Goal: Transaction & Acquisition: Purchase product/service

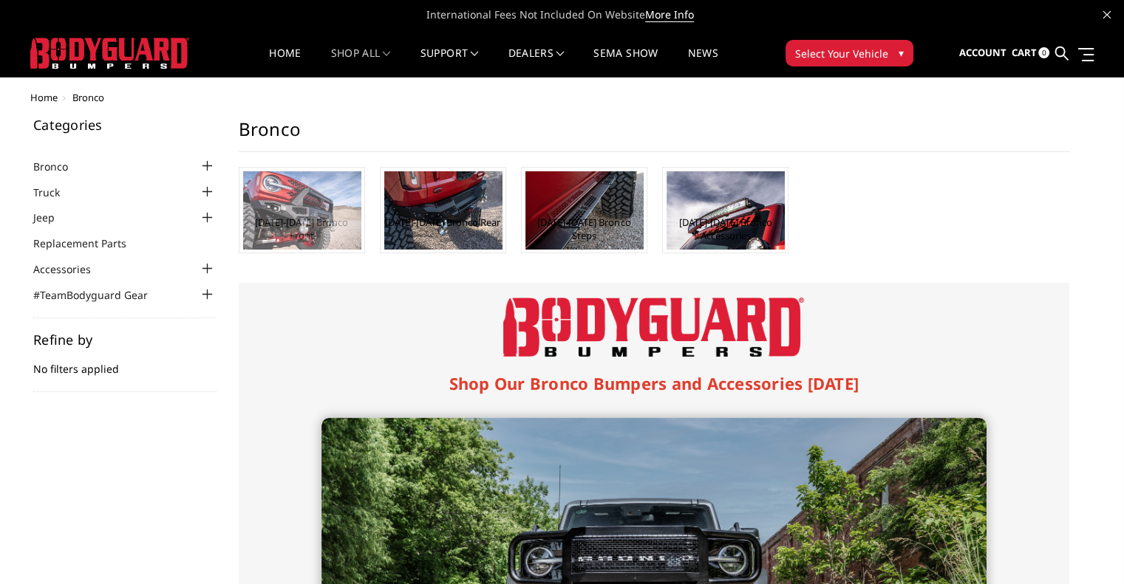
click at [274, 194] on img at bounding box center [302, 210] width 118 height 78
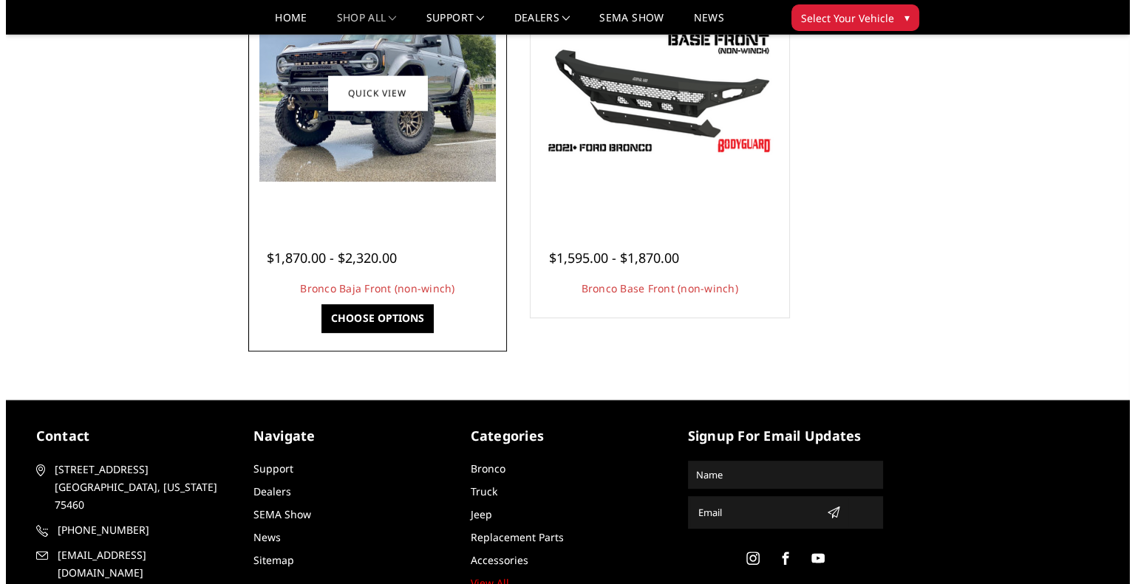
scroll to position [517, 0]
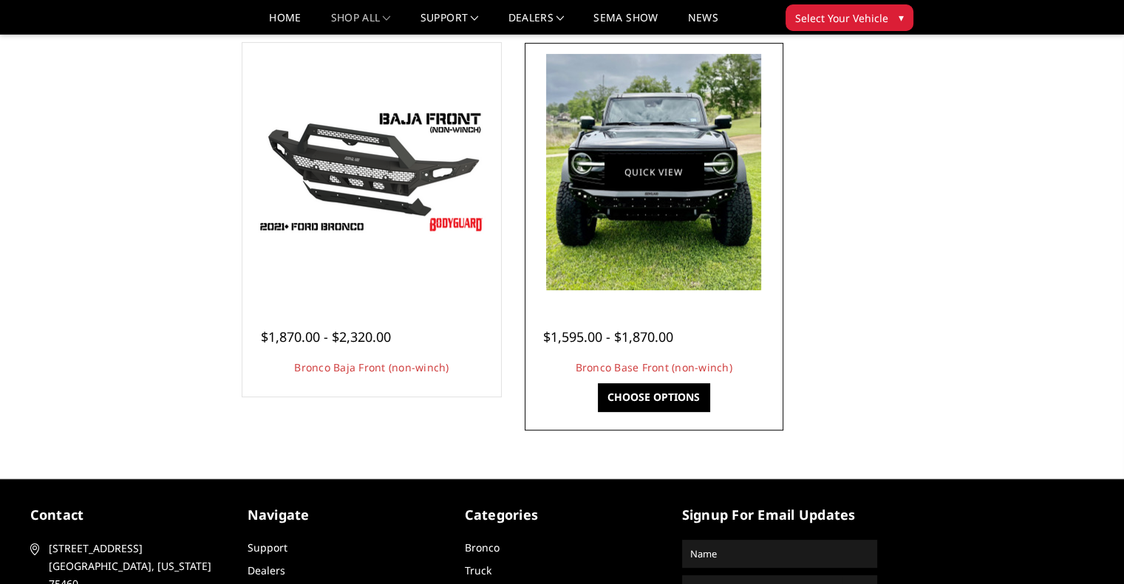
click at [646, 176] on link "Quick view" at bounding box center [653, 171] width 99 height 35
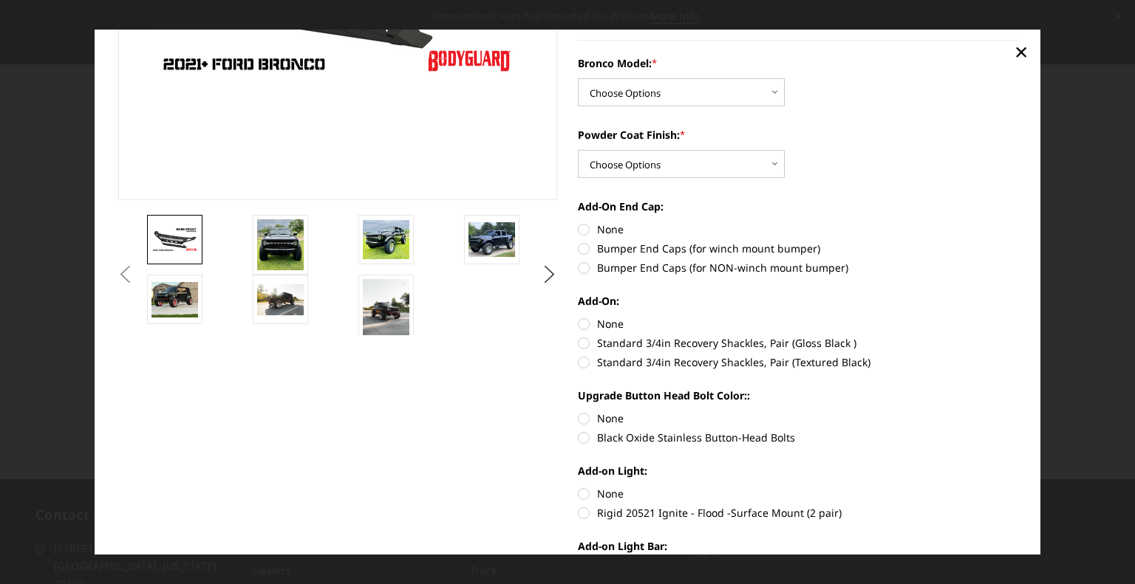
scroll to position [148, 0]
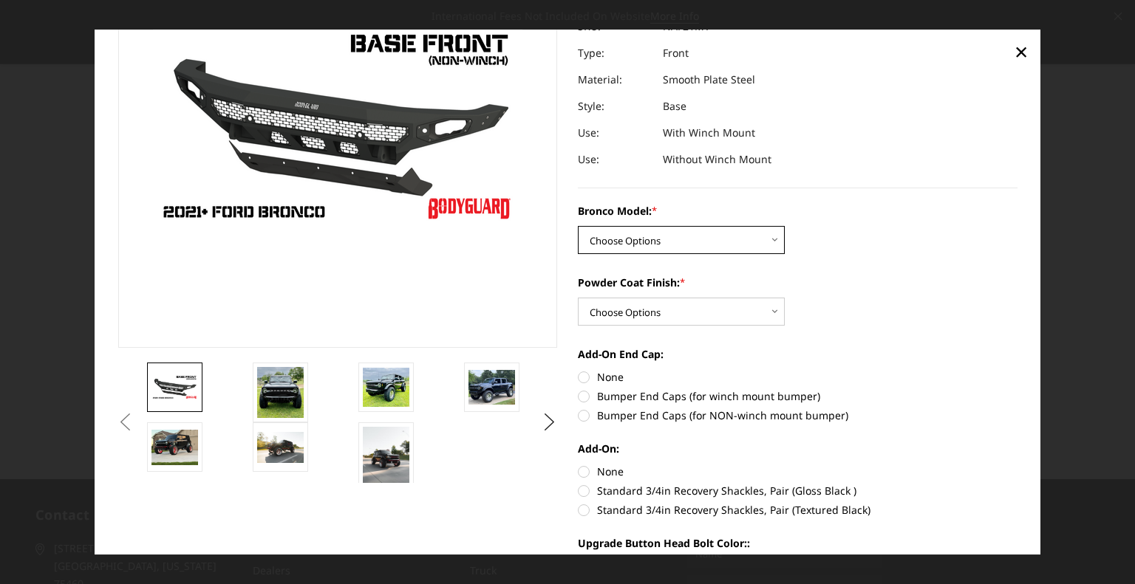
click at [768, 241] on select "Choose Options Base/Badlands/Wildtrak/etc. Raptor" at bounding box center [681, 240] width 207 height 28
select select "4028"
click at [578, 226] on select "Choose Options Base/Badlands/Wildtrak/etc. Raptor" at bounding box center [681, 240] width 207 height 28
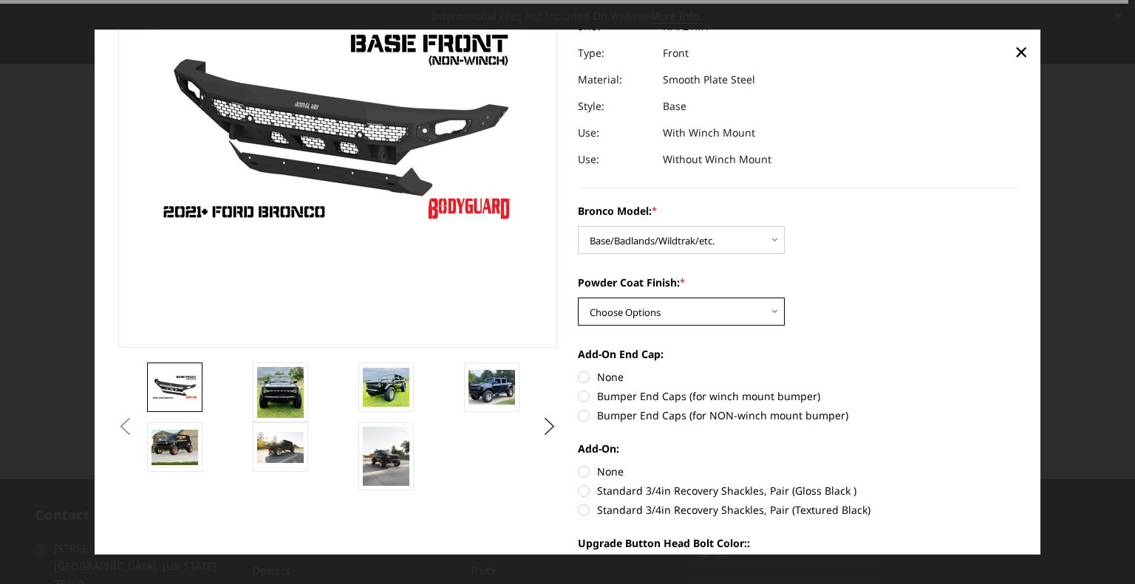
click at [731, 305] on select "Choose Options Bare Metal Textured Black Powder Coat" at bounding box center [681, 312] width 207 height 28
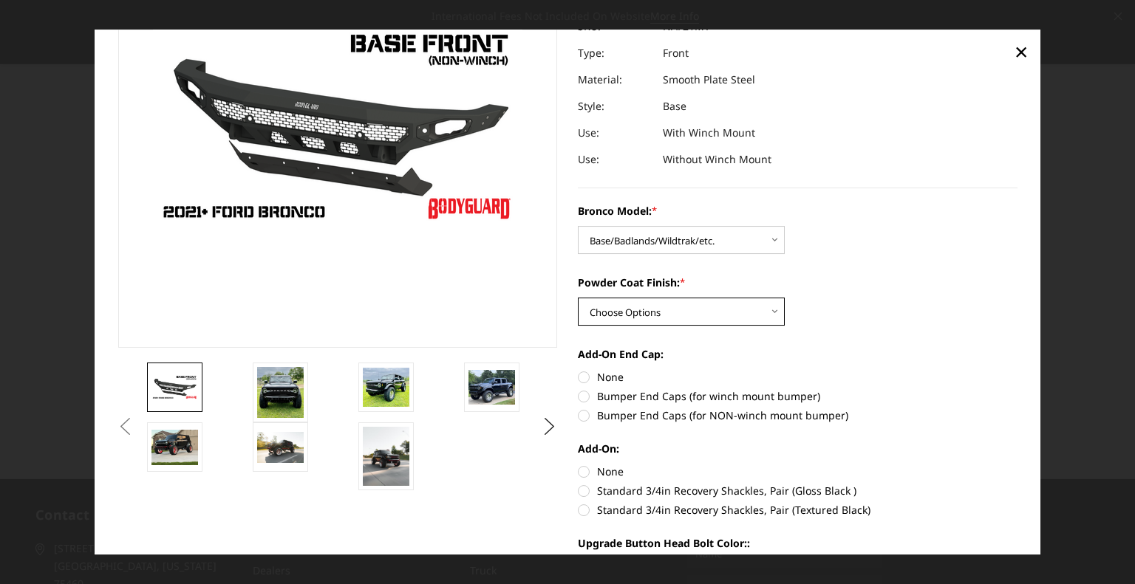
select select "4030"
click at [578, 298] on select "Choose Options Bare Metal Textured Black Powder Coat" at bounding box center [681, 312] width 207 height 28
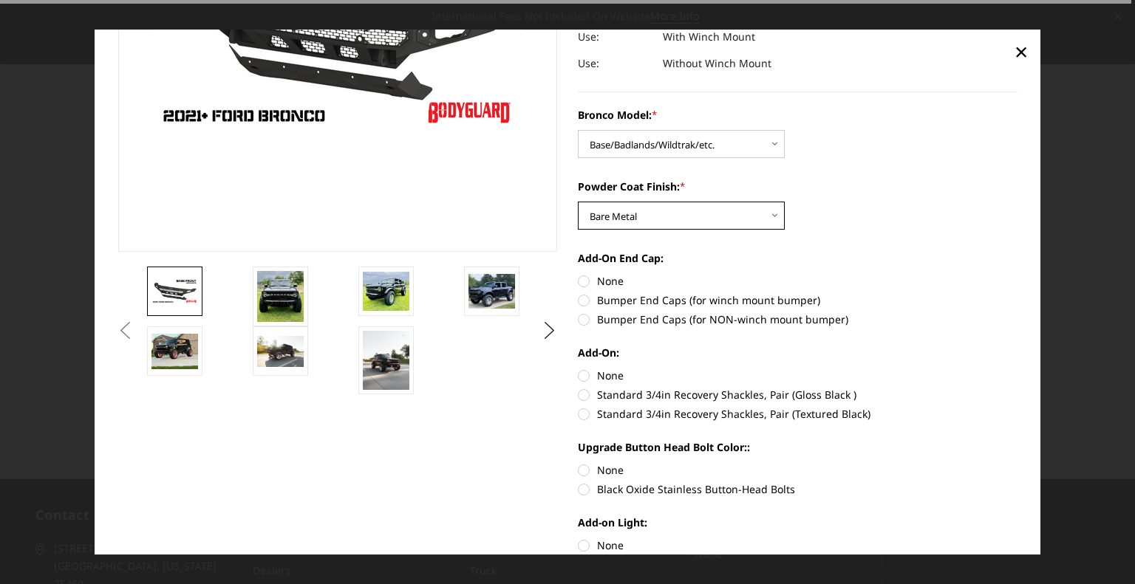
scroll to position [443, 0]
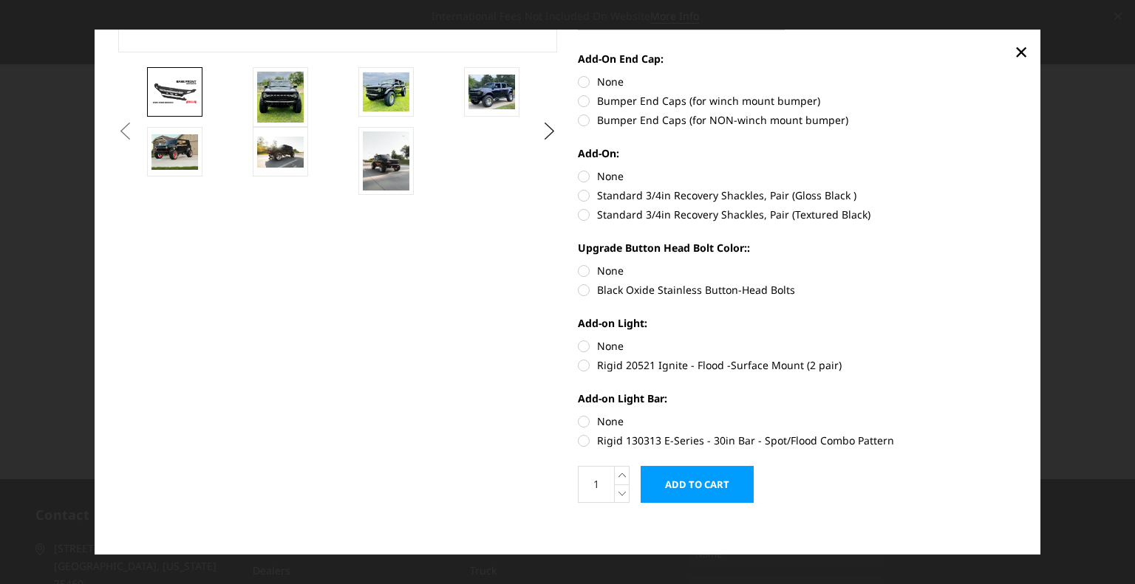
click at [578, 78] on label "None" at bounding box center [798, 82] width 440 height 16
click at [578, 75] on input "None" at bounding box center [578, 74] width 1 height 1
radio input "true"
click at [579, 175] on label "None" at bounding box center [798, 176] width 440 height 16
click at [579, 169] on input "None" at bounding box center [578, 168] width 1 height 1
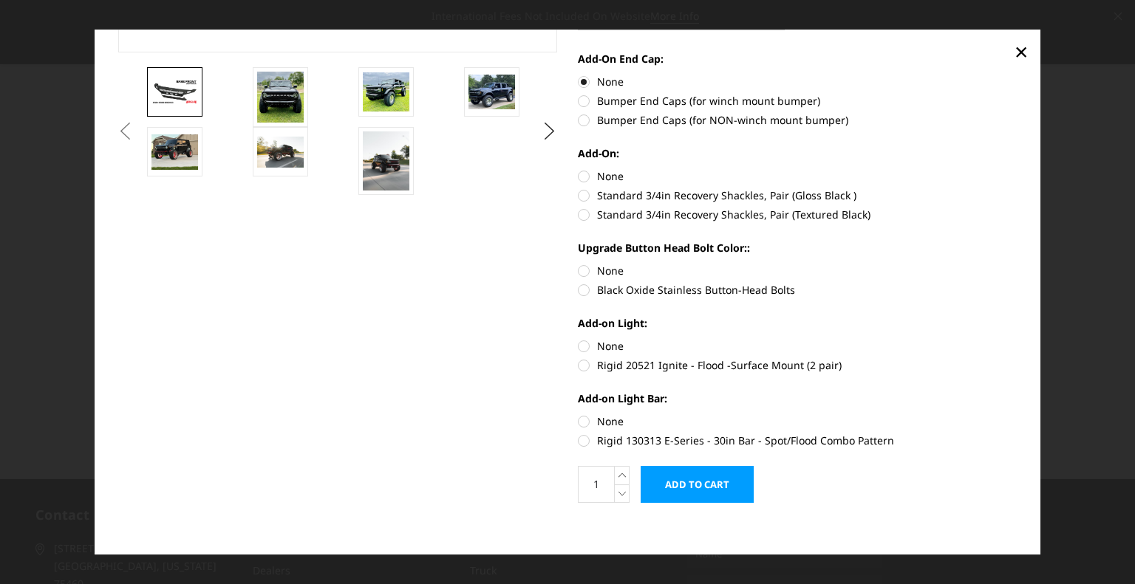
radio input "true"
click at [578, 272] on label "None" at bounding box center [798, 271] width 440 height 16
click at [578, 264] on input "None" at bounding box center [578, 263] width 1 height 1
radio input "true"
click at [578, 341] on label "None" at bounding box center [798, 346] width 440 height 16
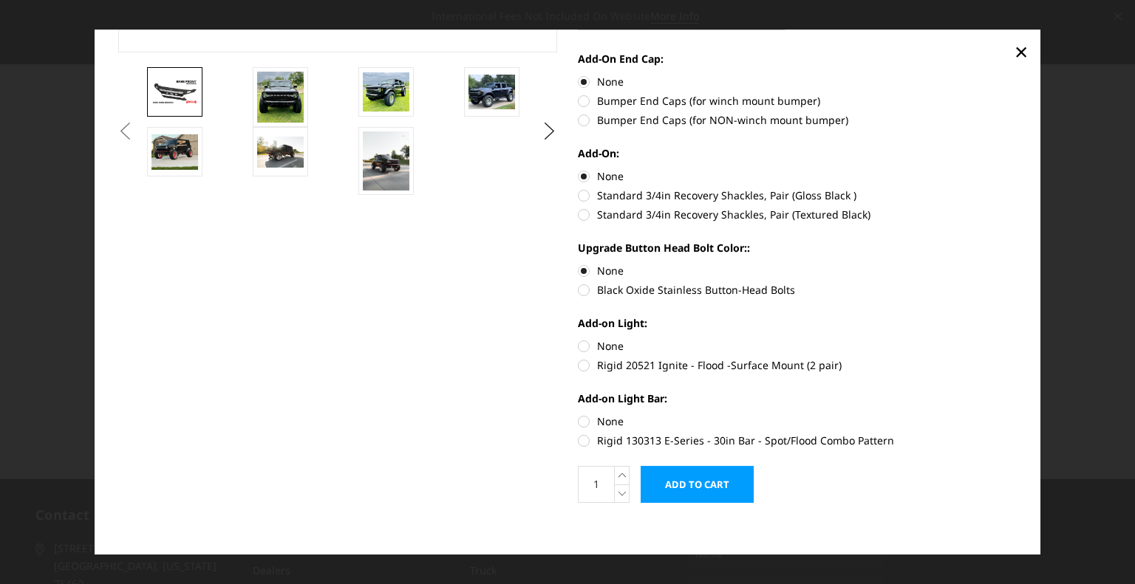
click at [578, 339] on input "None" at bounding box center [578, 338] width 1 height 1
radio input "true"
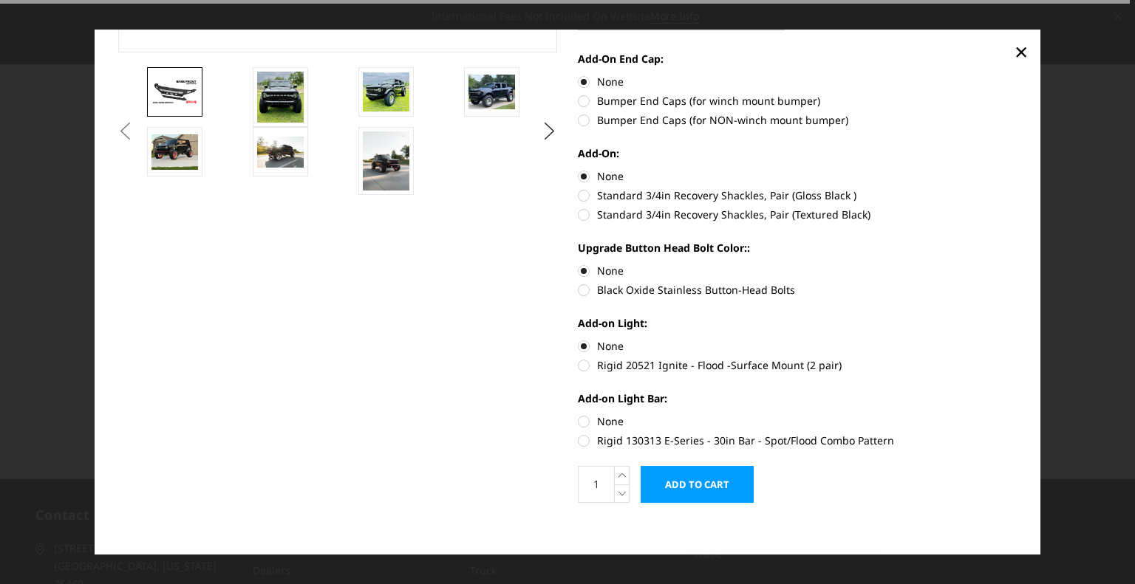
scroll to position [451, 0]
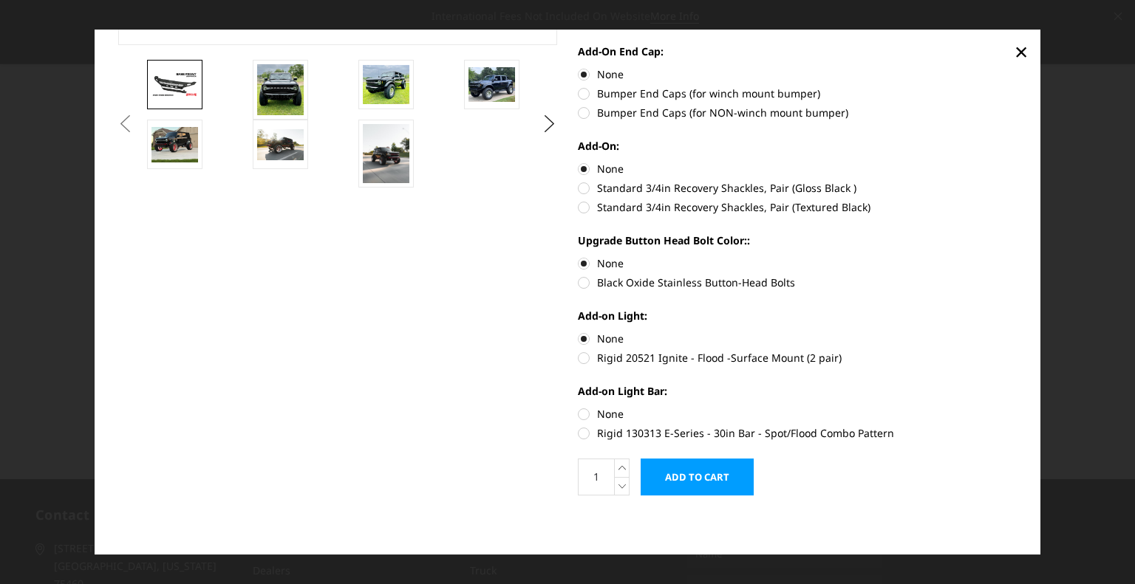
click at [578, 413] on label "None" at bounding box center [798, 414] width 440 height 16
click at [578, 407] on input "None" at bounding box center [578, 406] width 1 height 1
radio input "true"
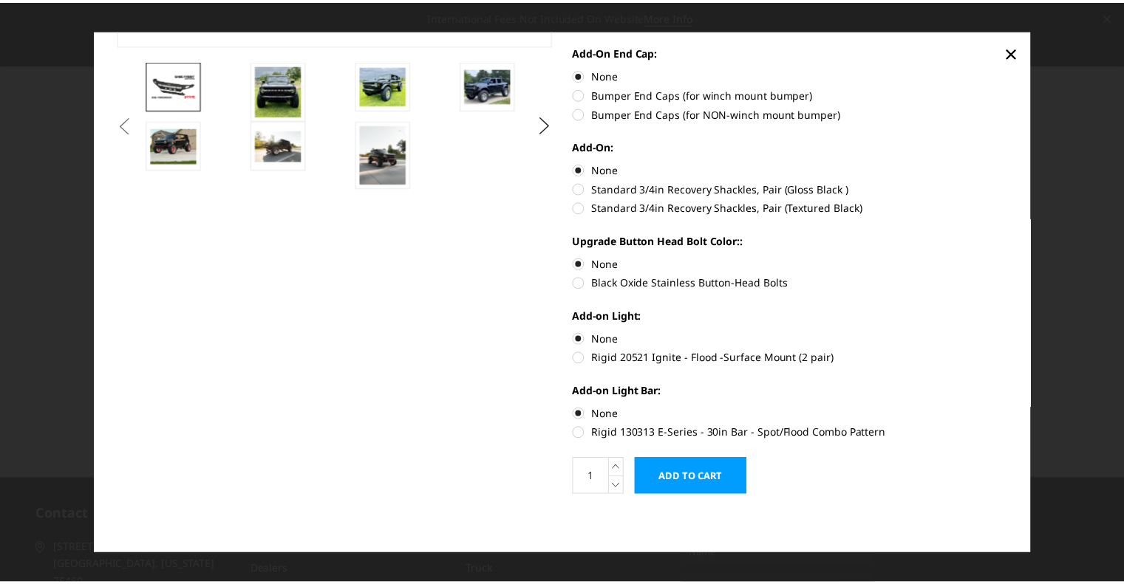
scroll to position [0, 0]
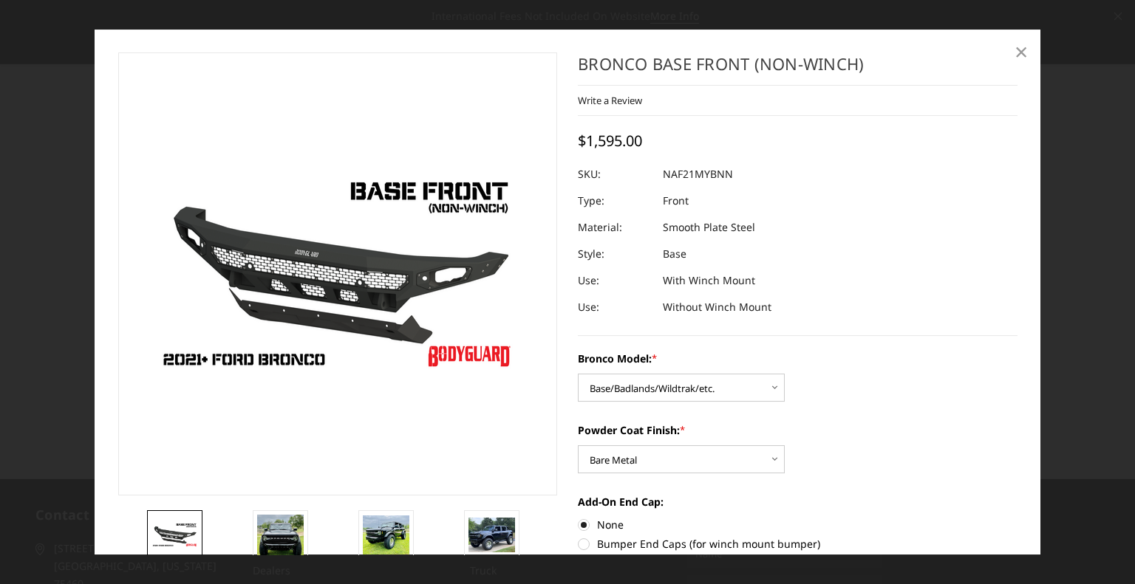
click at [1026, 50] on span "×" at bounding box center [1021, 51] width 13 height 32
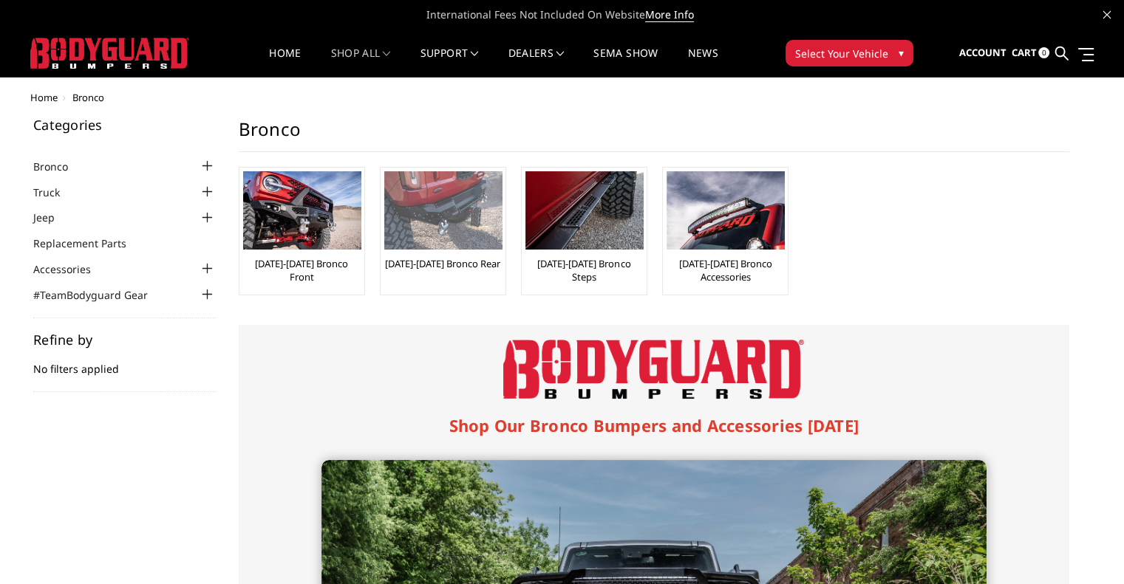
click at [452, 225] on img at bounding box center [443, 210] width 118 height 78
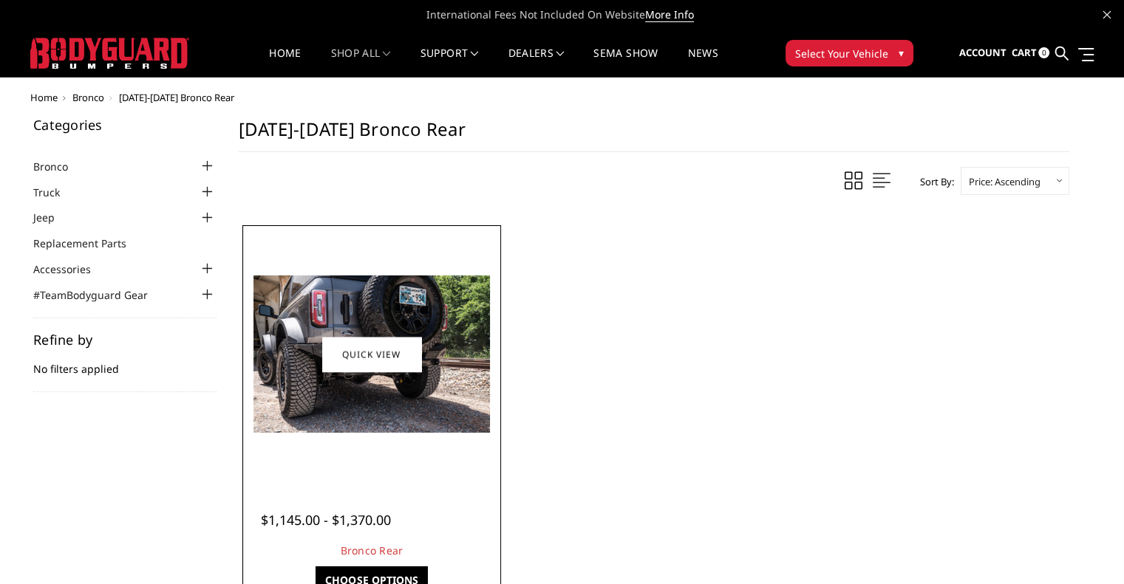
click at [389, 406] on img at bounding box center [371, 354] width 236 height 157
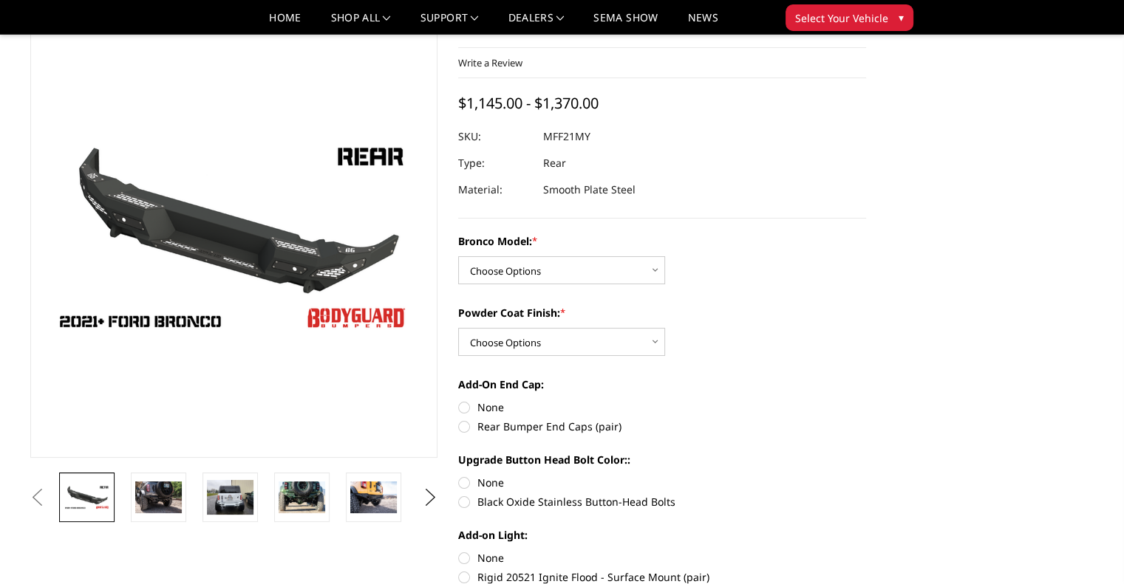
scroll to position [148, 0]
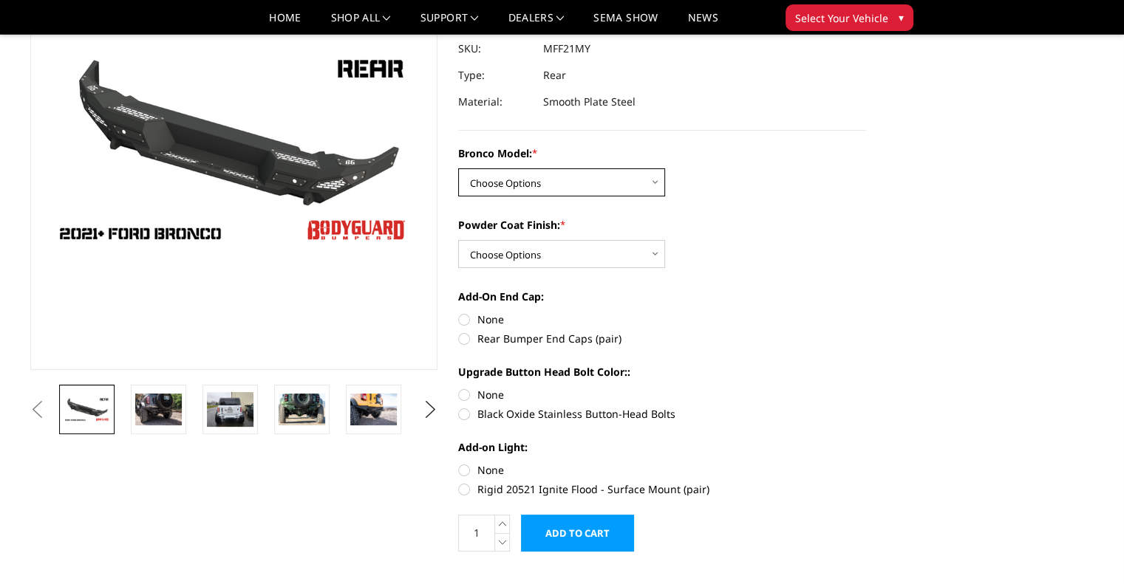
click at [641, 183] on select "Choose Options Base/Badlands/Wildtrak/etc. Raptor" at bounding box center [561, 182] width 207 height 28
select select "4024"
click at [458, 168] on select "Choose Options Base/Badlands/Wildtrak/etc. Raptor" at bounding box center [561, 182] width 207 height 28
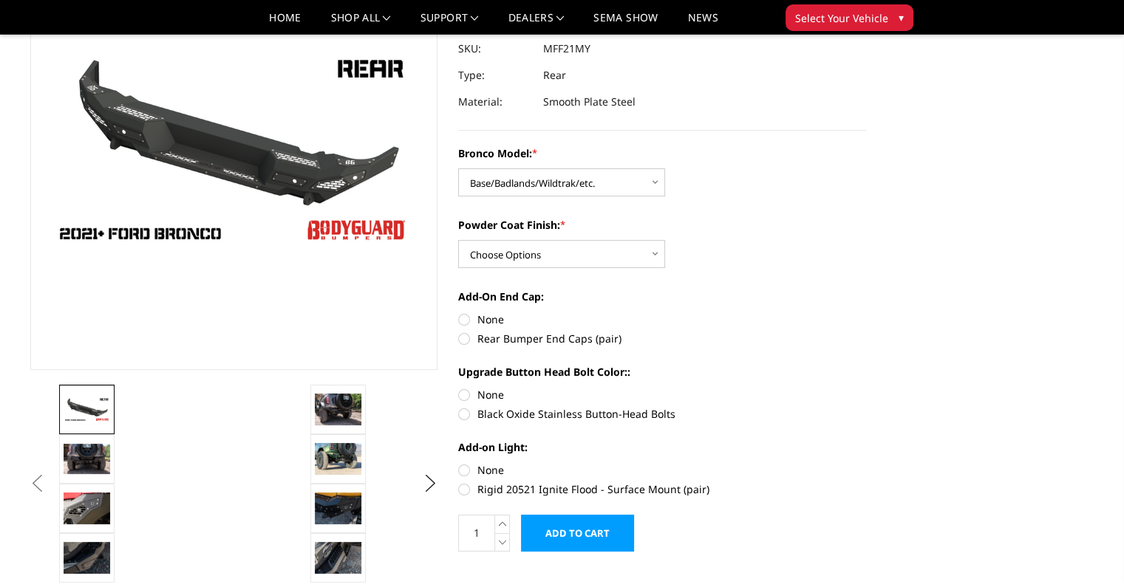
click at [464, 321] on label "None" at bounding box center [662, 320] width 408 height 16
click at [459, 313] on input "None" at bounding box center [458, 312] width 1 height 1
radio input "true"
click at [461, 395] on label "None" at bounding box center [662, 395] width 408 height 16
click at [459, 388] on input "None" at bounding box center [458, 387] width 1 height 1
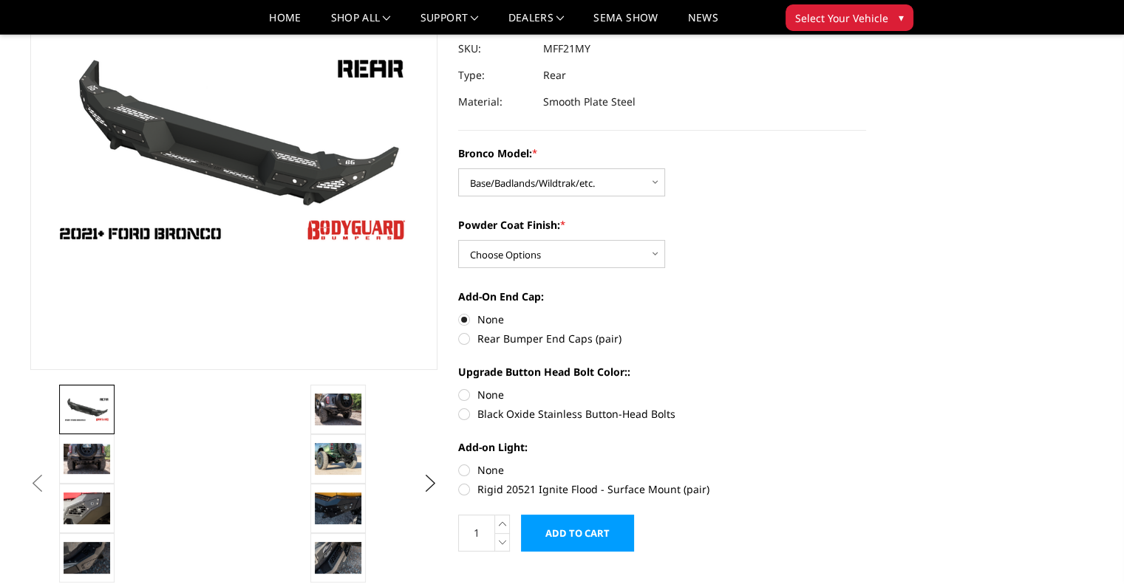
radio input "true"
click at [464, 474] on label "None" at bounding box center [662, 471] width 408 height 16
click at [459, 463] on input "None" at bounding box center [458, 463] width 1 height 1
radio input "true"
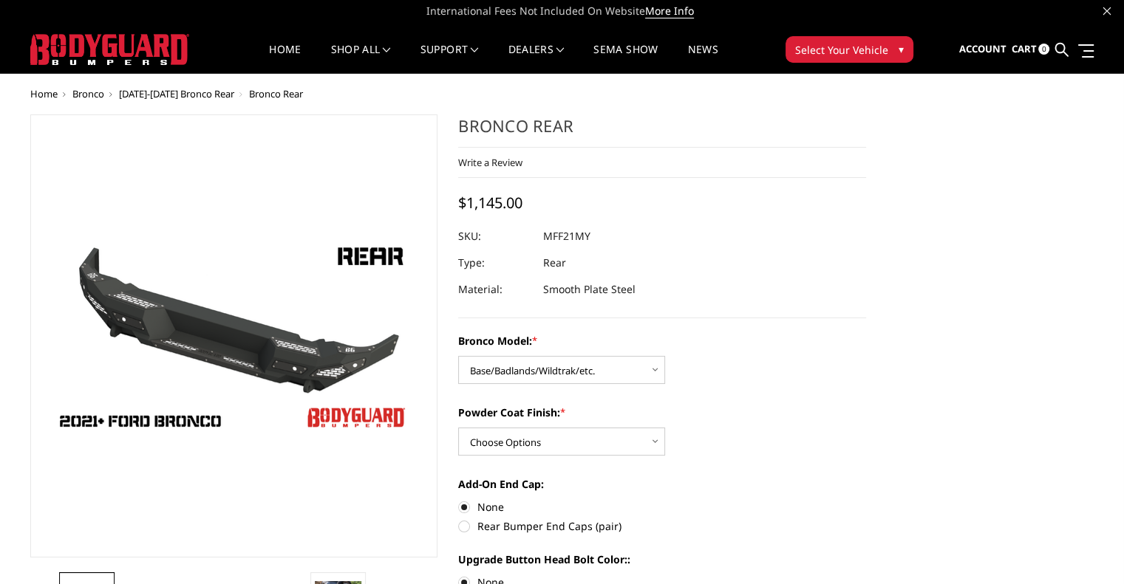
scroll to position [0, 0]
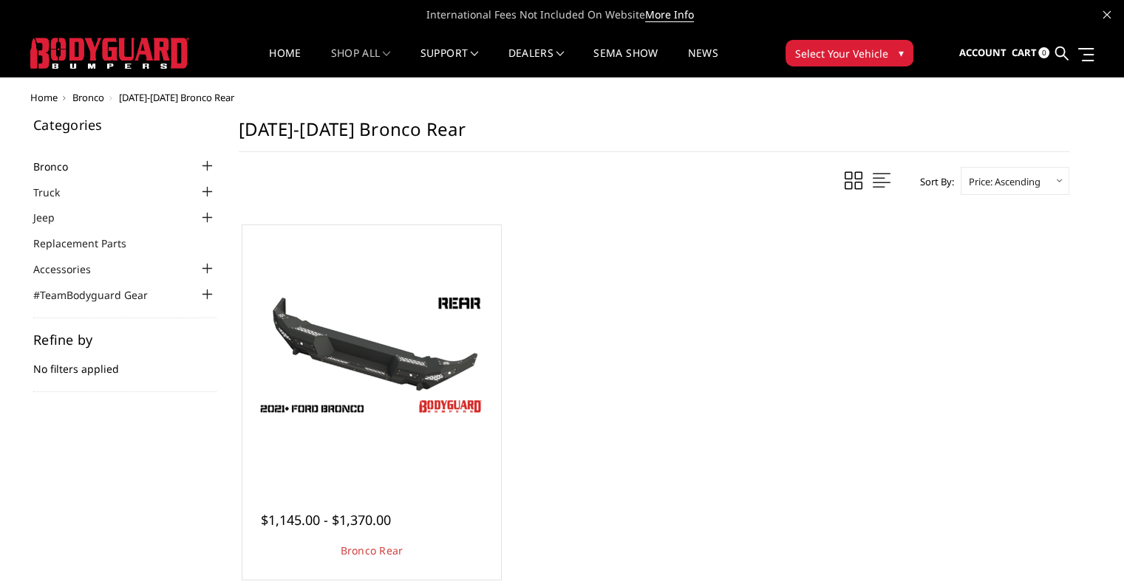
click at [64, 162] on link "Bronco" at bounding box center [59, 167] width 53 height 16
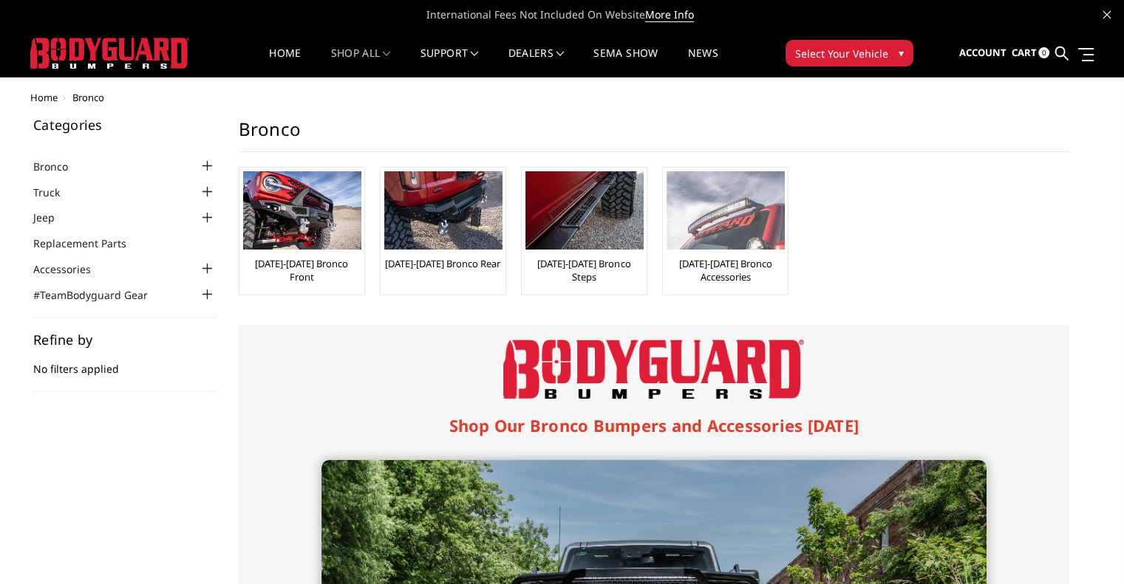
click at [737, 228] on img at bounding box center [725, 210] width 118 height 78
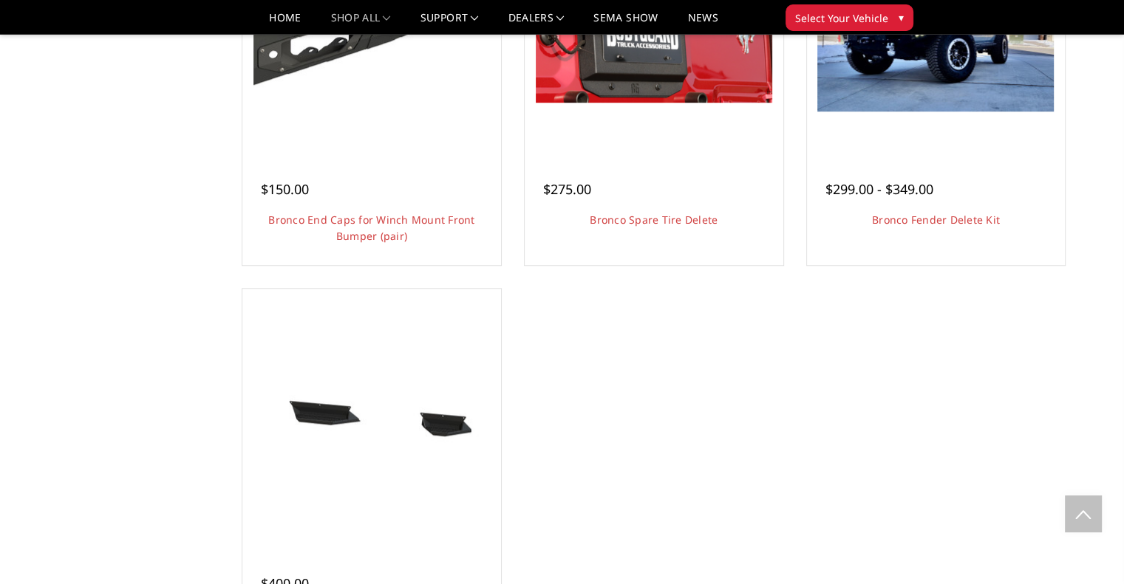
scroll to position [961, 0]
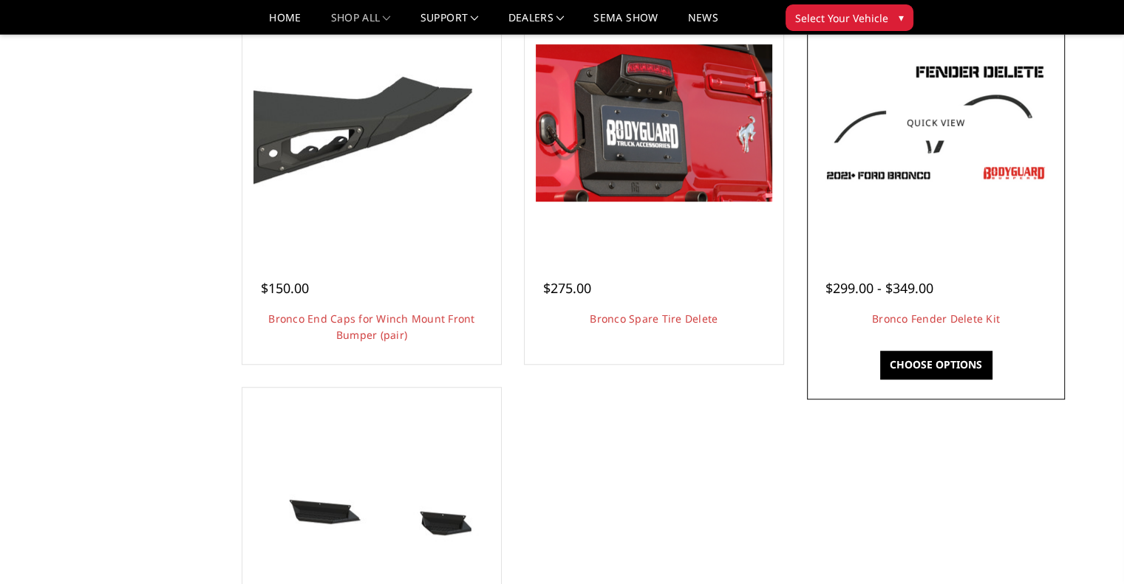
click at [965, 245] on div at bounding box center [936, 122] width 251 height 251
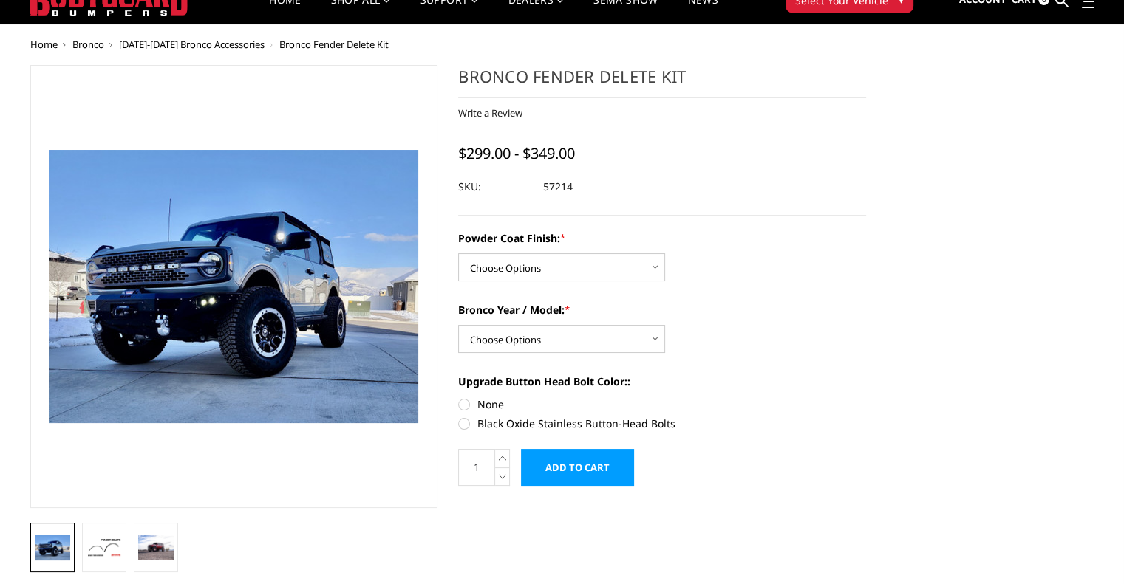
scroll to position [148, 0]
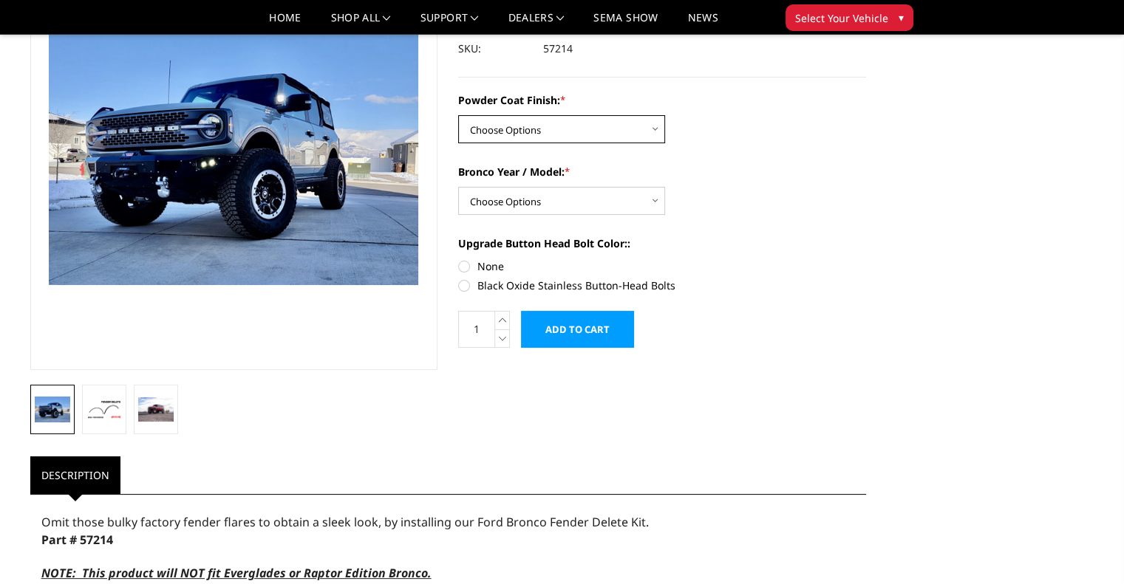
click at [579, 126] on select "Choose Options Bare Metal Textured Black Powder Coat" at bounding box center [561, 129] width 207 height 28
select select "4045"
click at [458, 115] on select "Choose Options Bare Metal Textured Black Powder Coat" at bounding box center [561, 129] width 207 height 28
click at [544, 203] on select "Choose Options 2021-25 Bronco Standard 2021-25 Bronco Raptor 2022-25 Bronco Eve…" at bounding box center [561, 201] width 207 height 28
select select "4041"
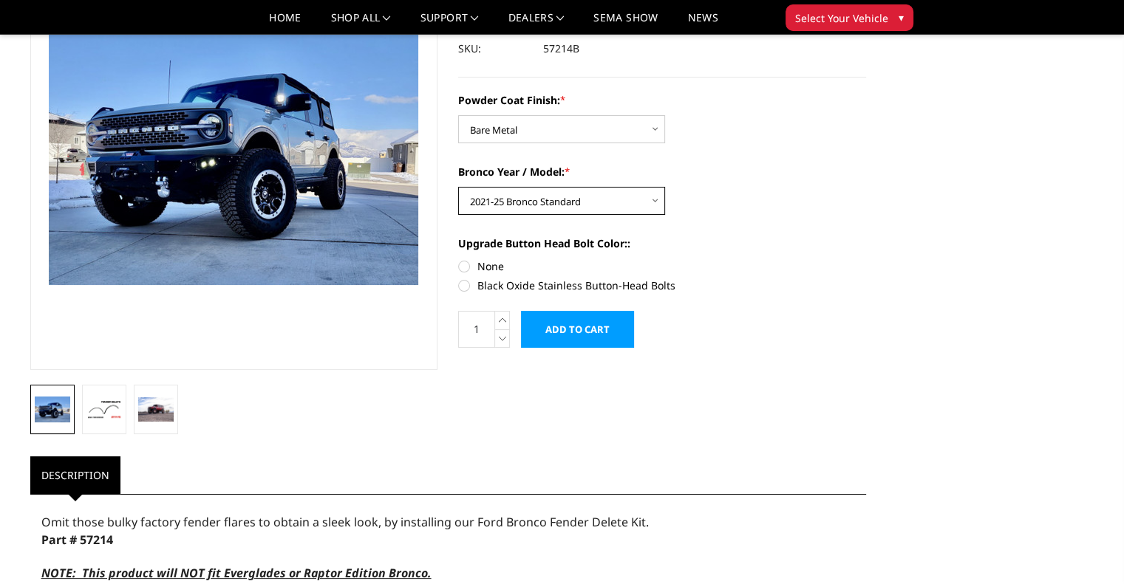
click at [458, 187] on select "Choose Options 2021-25 Bronco Standard 2021-25 Bronco Raptor 2022-25 Bronco Eve…" at bounding box center [561, 201] width 207 height 28
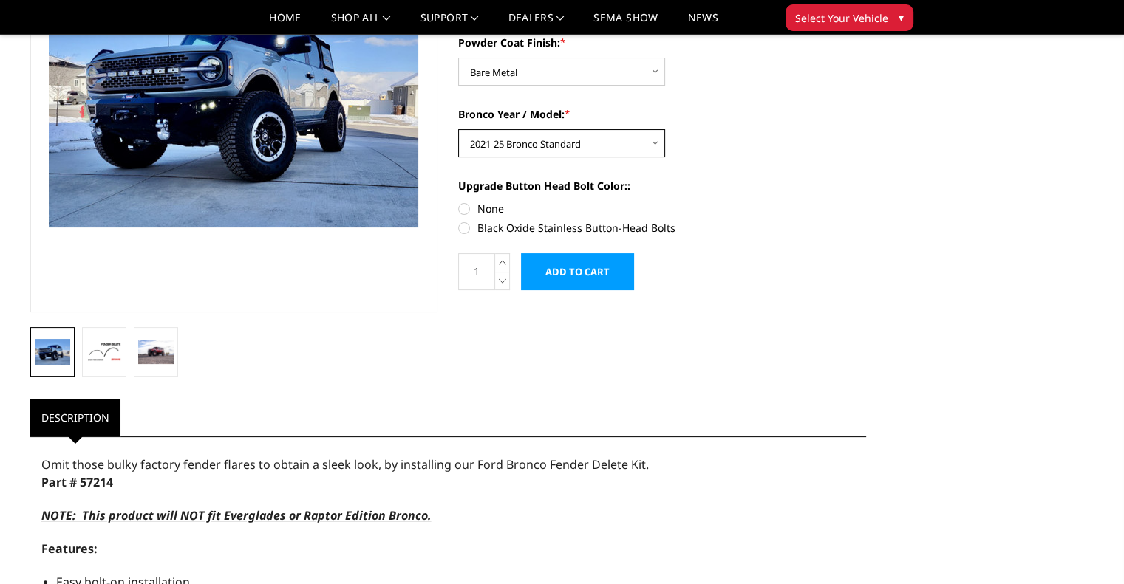
scroll to position [296, 0]
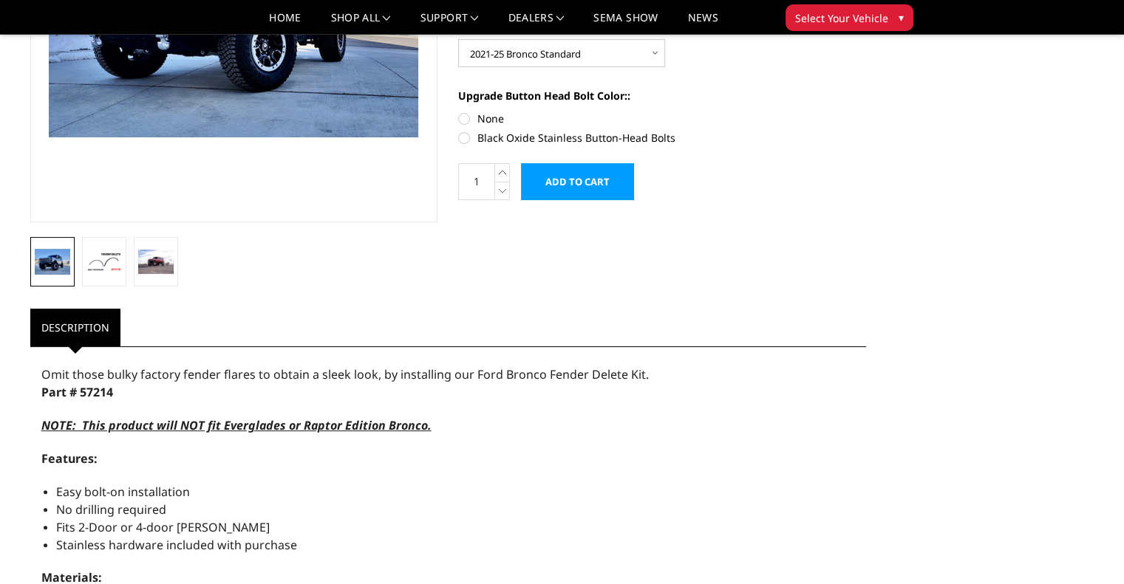
click at [459, 116] on label "None" at bounding box center [662, 119] width 408 height 16
click at [459, 112] on input "None" at bounding box center [458, 111] width 1 height 1
radio input "true"
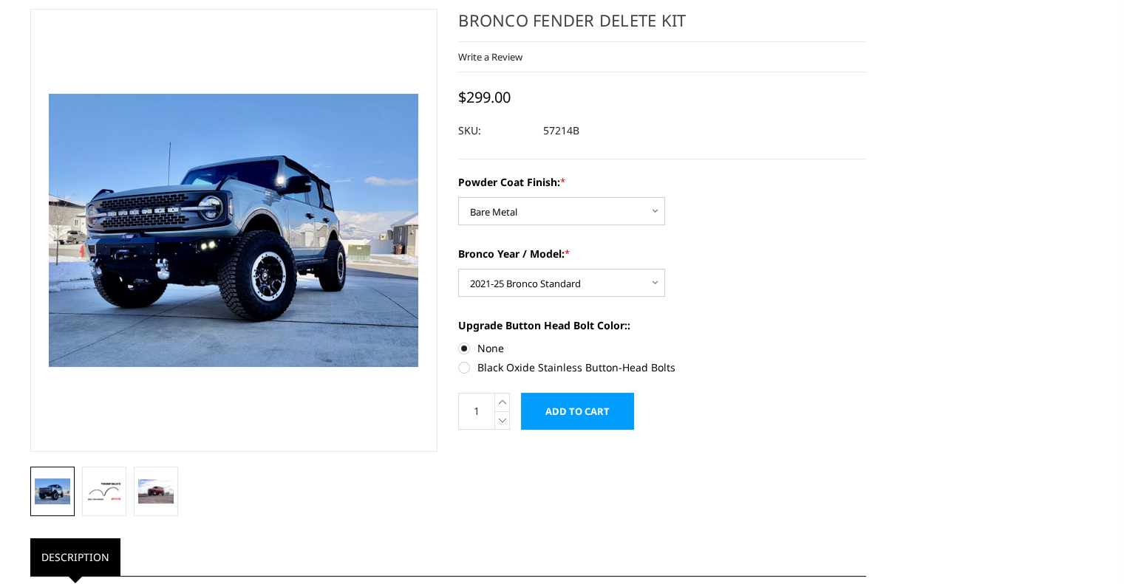
scroll to position [0, 0]
